Goal: Task Accomplishment & Management: Manage account settings

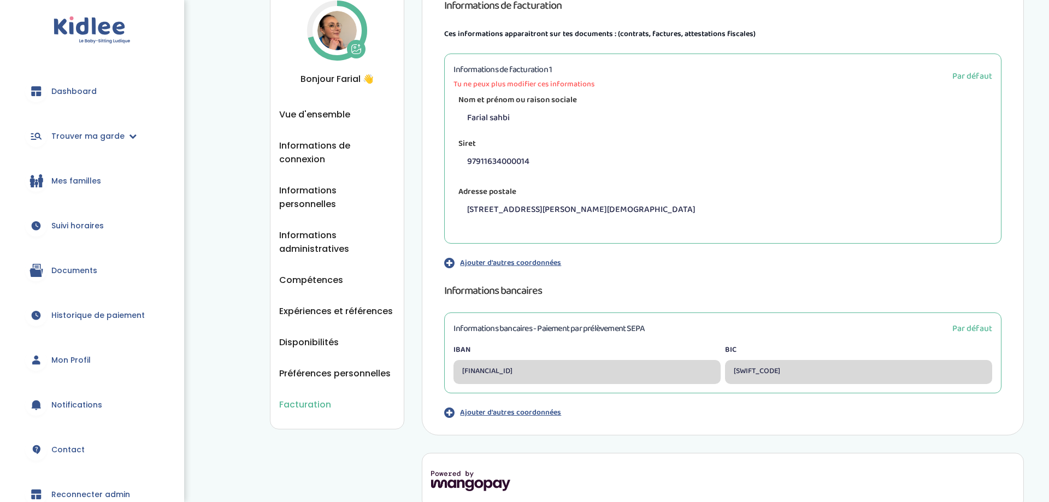
scroll to position [114, 0]
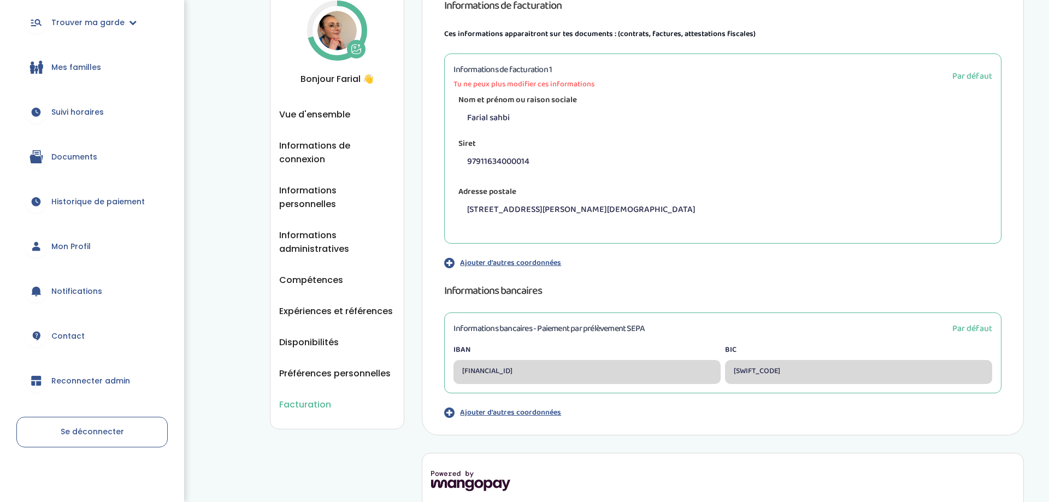
click at [96, 374] on link "Reconnecter admin" at bounding box center [91, 380] width 151 height 39
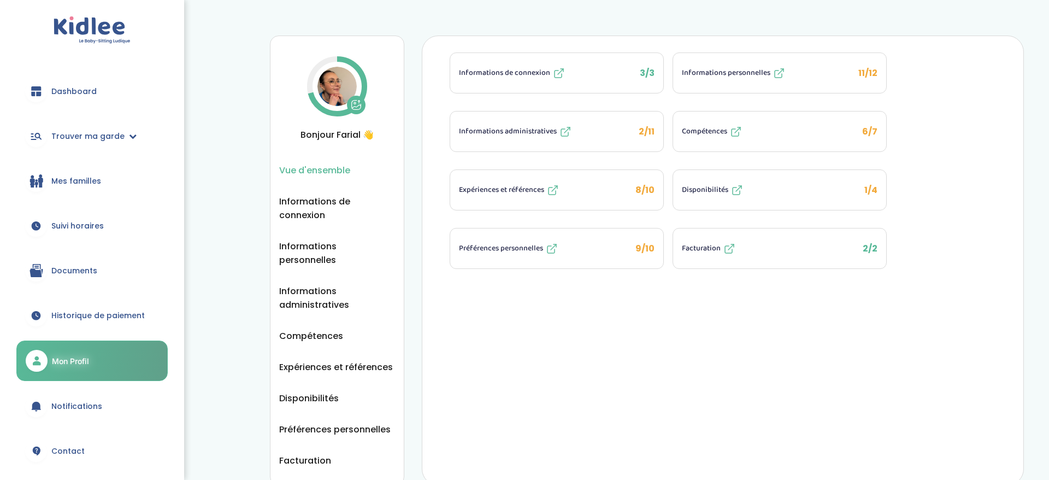
click at [697, 248] on span "Facturation" at bounding box center [701, 248] width 39 height 11
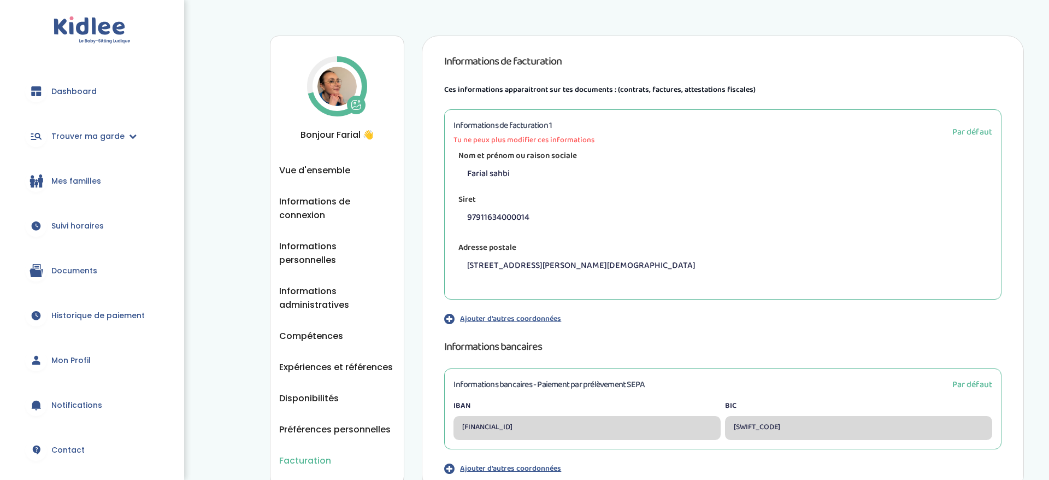
scroll to position [136, 0]
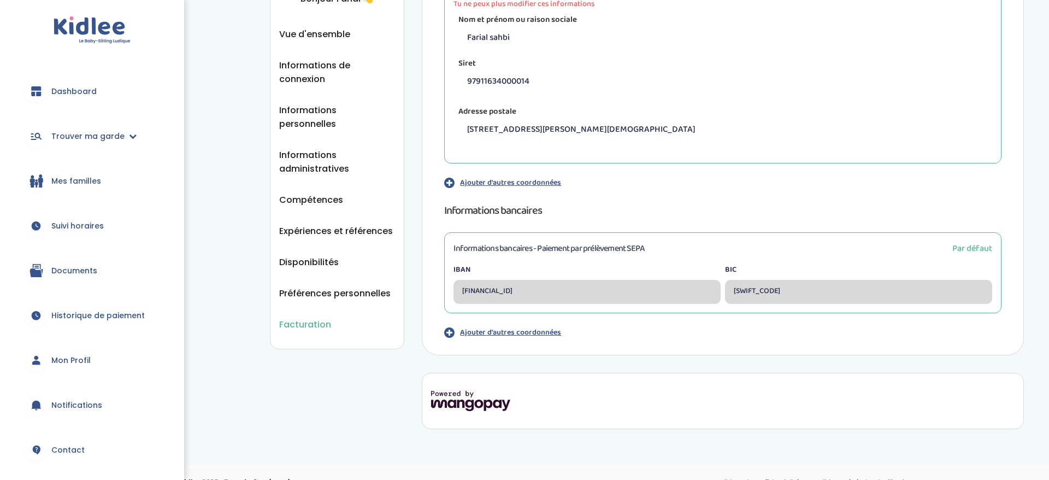
click at [773, 258] on div "Informations bancaires - Paiement par prélèvement SEPA Par défaut IBAN [FINANCI…" at bounding box center [722, 272] width 557 height 81
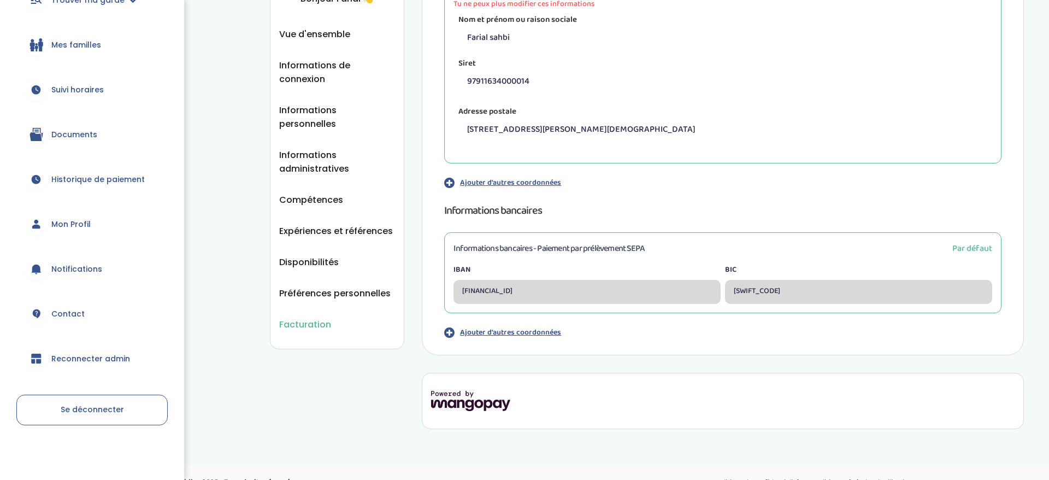
click at [103, 355] on span "Reconnecter admin" at bounding box center [90, 358] width 79 height 11
